Goal: Find specific page/section: Find specific page/section

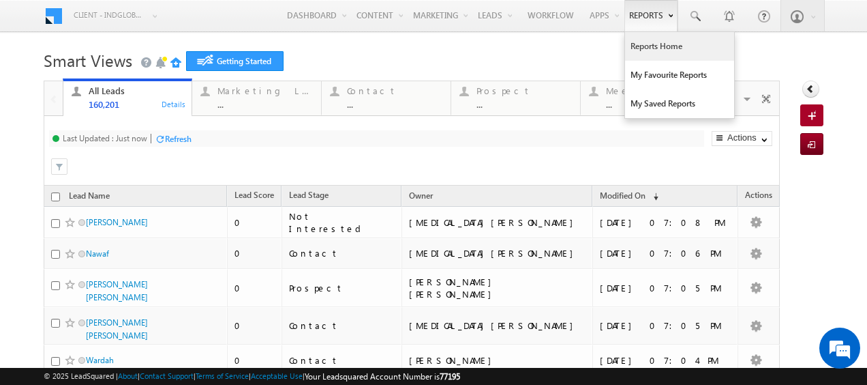
click at [650, 52] on link "Reports Home" at bounding box center [679, 46] width 109 height 29
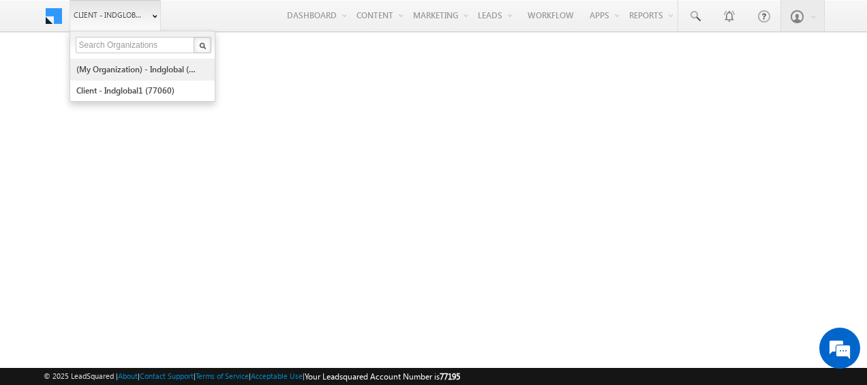
click at [123, 72] on link "(My Organization) - indglobal (48060)" at bounding box center [138, 69] width 125 height 21
